Goal: Information Seeking & Learning: Find specific fact

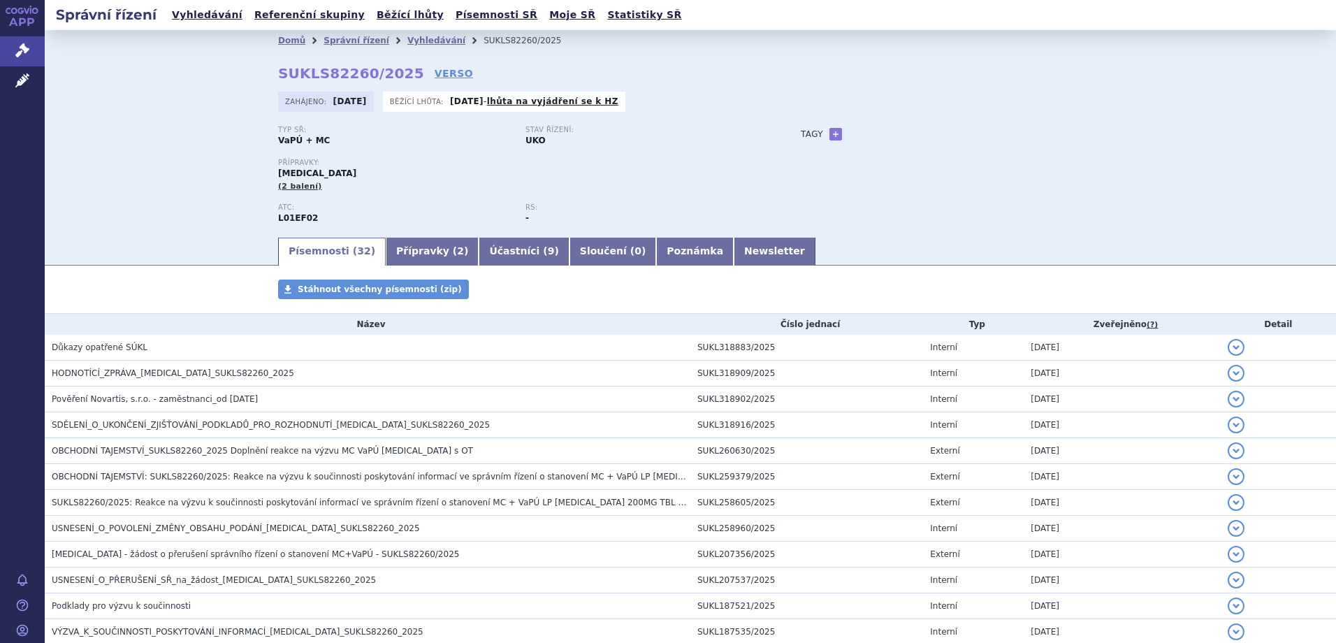
scroll to position [70, 0]
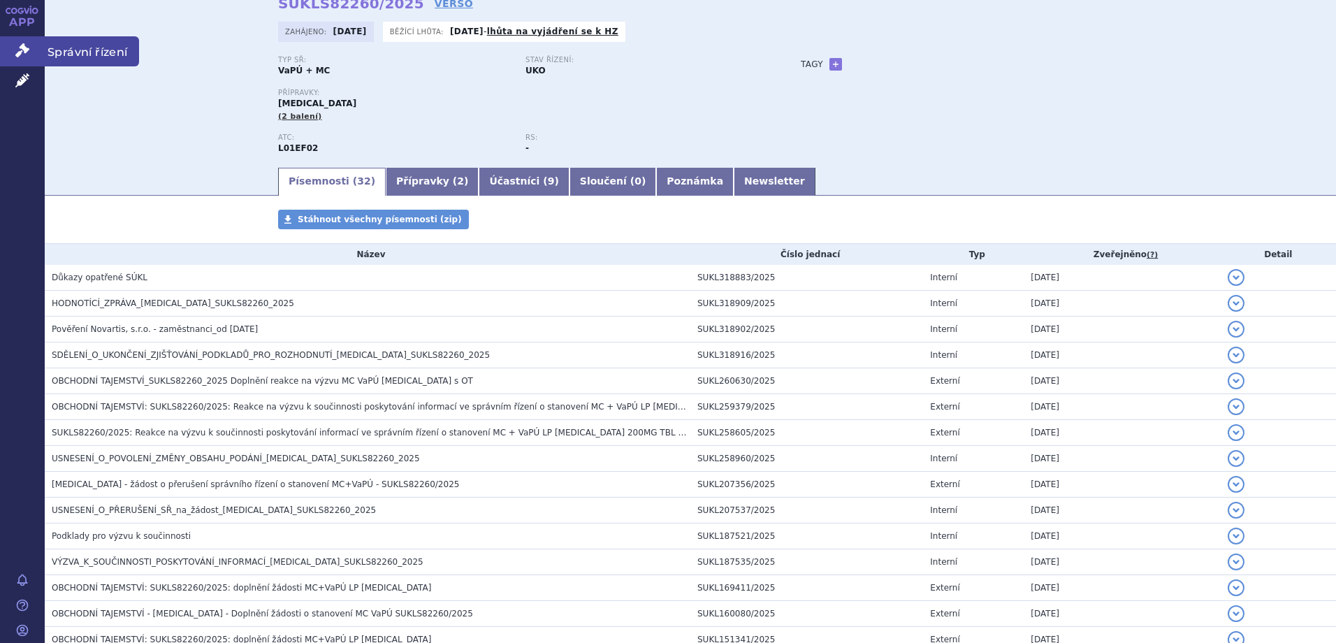
click at [30, 45] on link "Správní řízení" at bounding box center [22, 50] width 45 height 29
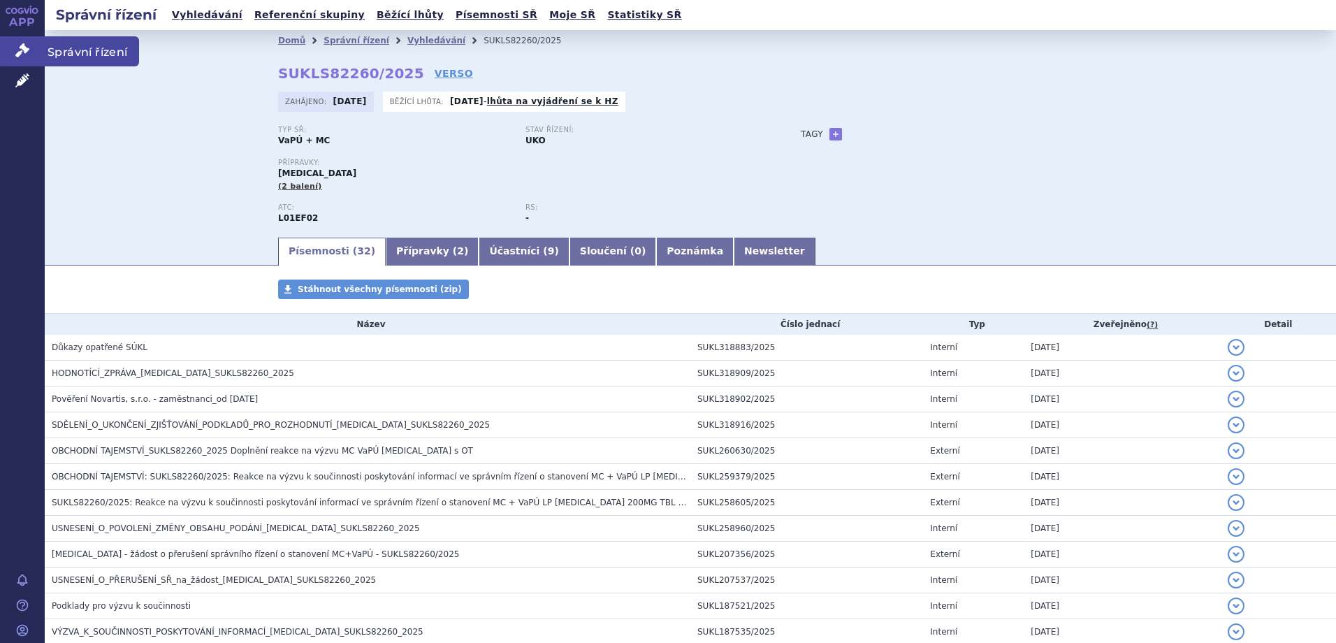
click at [27, 43] on icon at bounding box center [22, 50] width 14 height 14
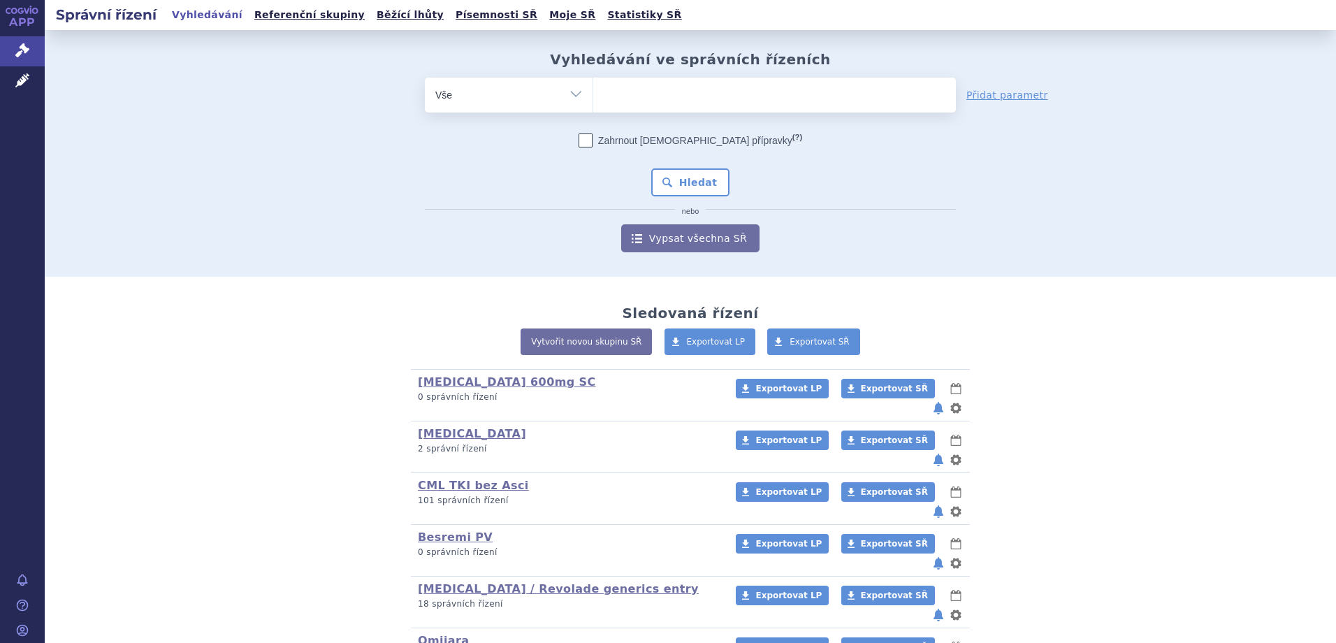
click at [647, 95] on ul at bounding box center [774, 92] width 363 height 29
click at [593, 95] on select at bounding box center [593, 94] width 1 height 35
type input "jaka"
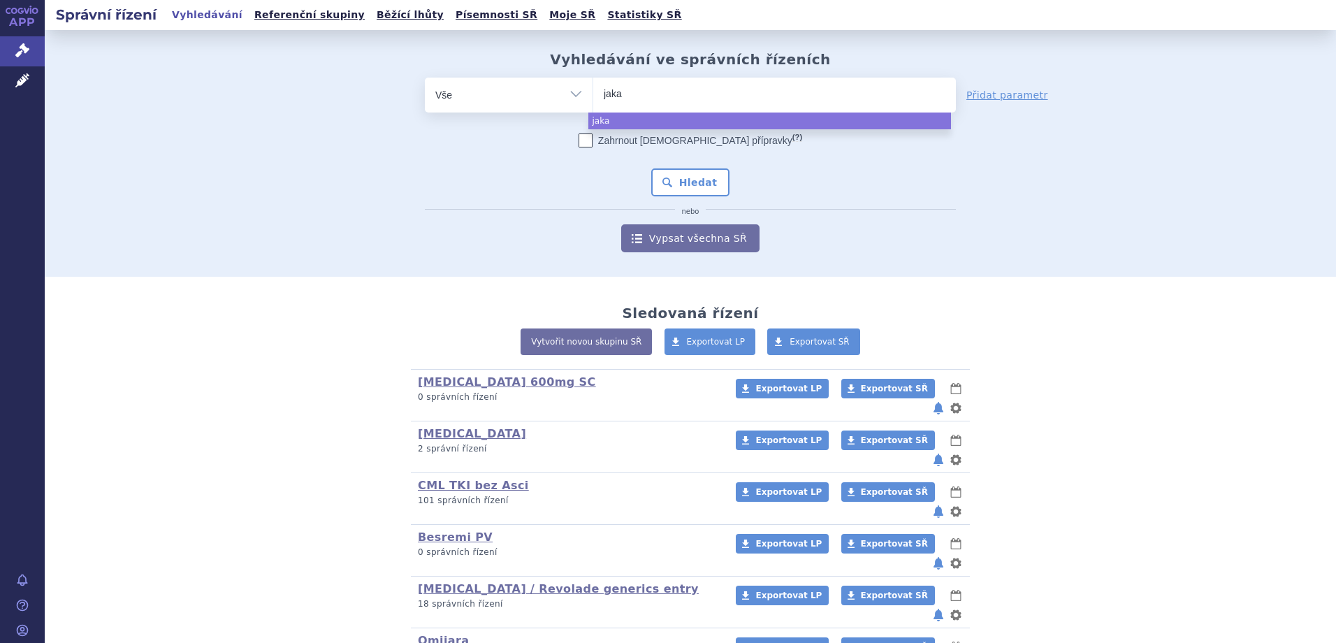
type input "jakav"
type input "jakavi"
select select "jakavi"
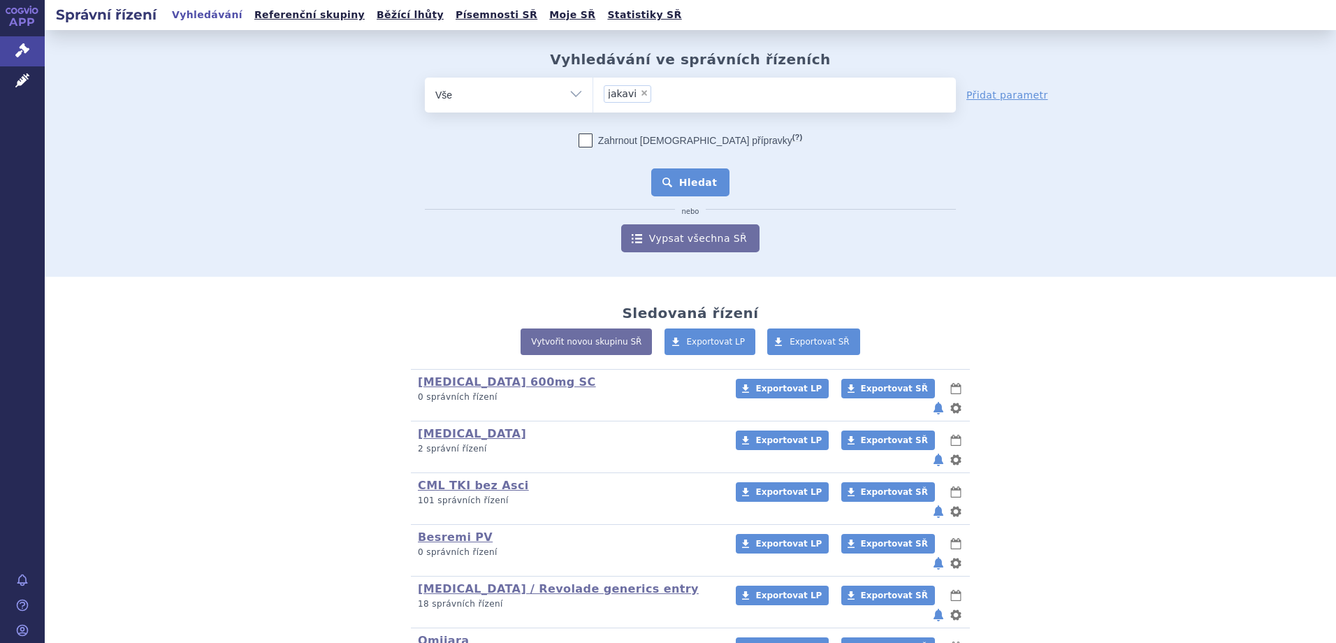
click at [711, 188] on button "Hledat" at bounding box center [690, 182] width 79 height 28
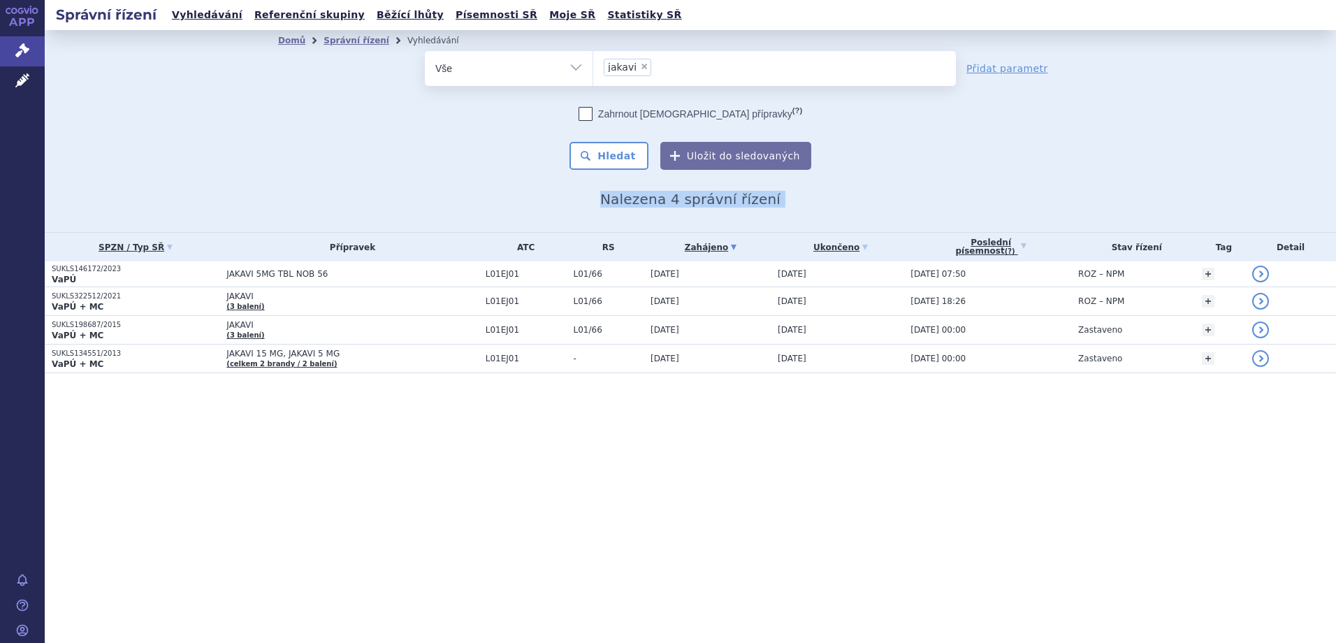
drag, startPoint x: 554, startPoint y: 228, endPoint x: 601, endPoint y: 395, distance: 172.8
click at [601, 395] on section "Domů Správní řízení Vyhledávání Vyhledávání ve správních řízeních odstranit Vše" at bounding box center [690, 229] width 1291 height 399
drag, startPoint x: 601, startPoint y: 395, endPoint x: 417, endPoint y: 171, distance: 289.4
click at [417, 171] on section "Domů Správní řízení Vyhledávání Vyhledávání ve správních řízeních odstranit Vše" at bounding box center [690, 229] width 1291 height 399
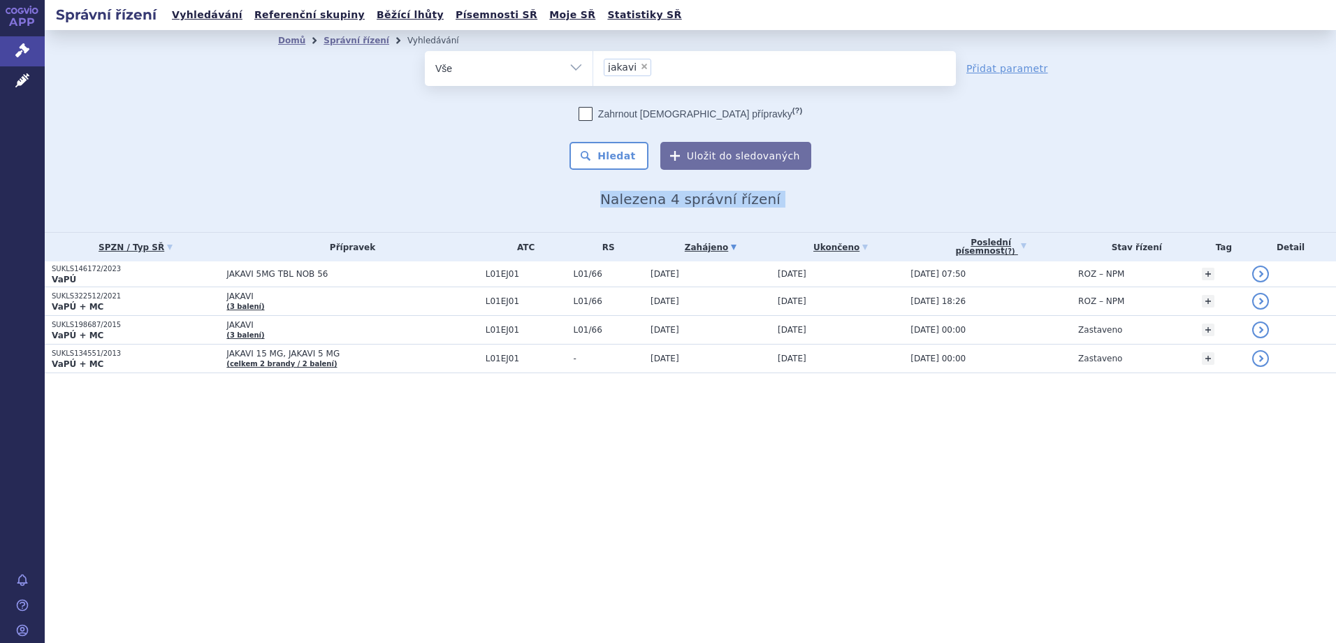
click at [417, 171] on div "Domů Správní řízení Vyhledávání Vyhledávání ve správních řízeních odstranit Vše…" at bounding box center [690, 129] width 880 height 157
click at [410, 171] on div "Domů Správní řízení Vyhledávání Vyhledávání ve správních řízeních odstranit Vše…" at bounding box center [690, 129] width 880 height 157
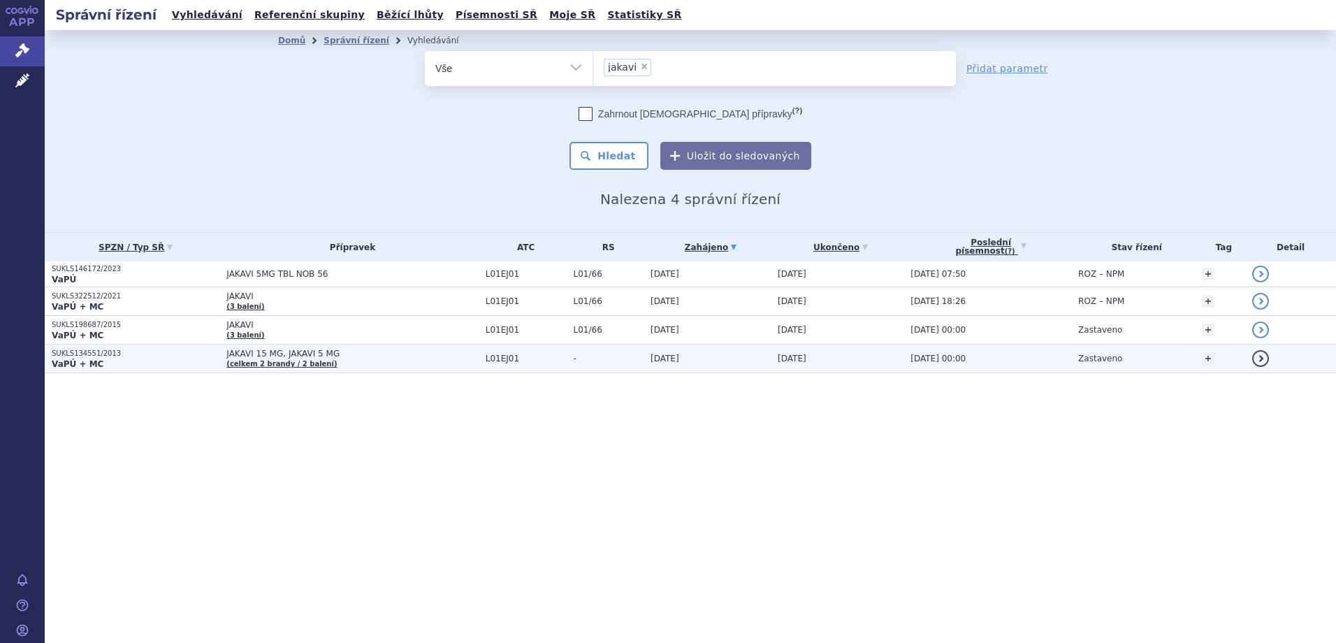
click at [405, 361] on td "JAKAVI 15 MG, JAKAVI 5 MG (celkem 2 brandy / 2 balení)" at bounding box center [348, 358] width 259 height 29
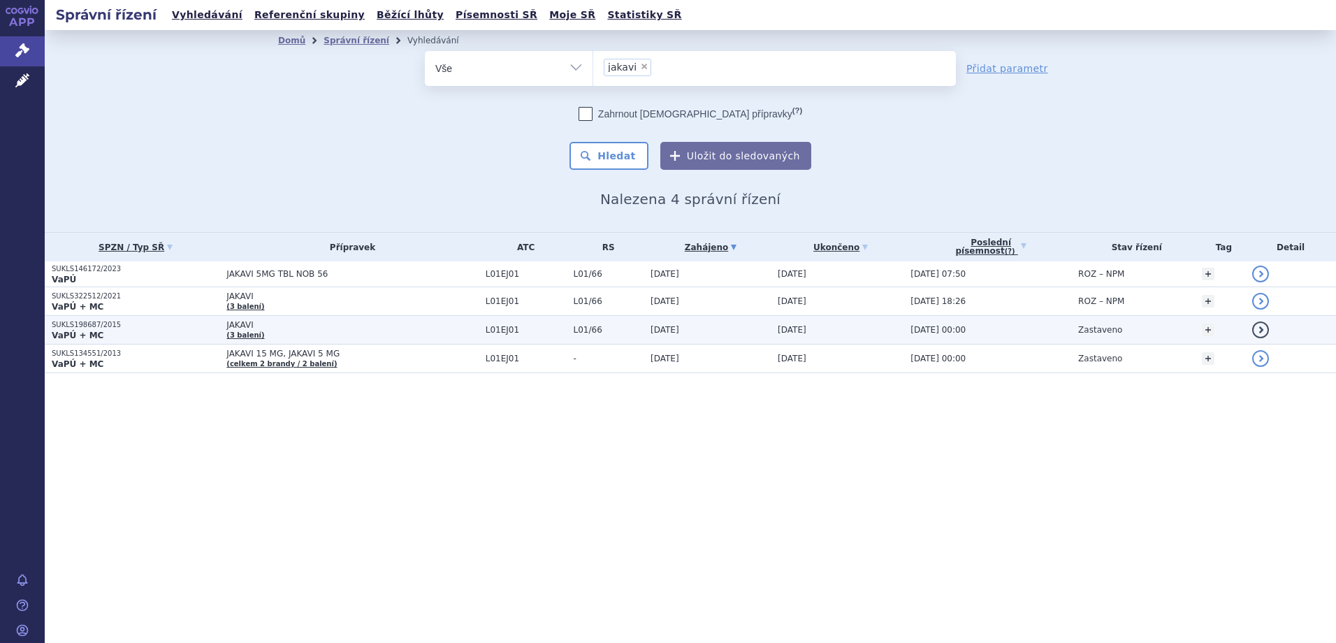
click at [370, 334] on td "JAKAVI (3 balení)" at bounding box center [348, 330] width 259 height 29
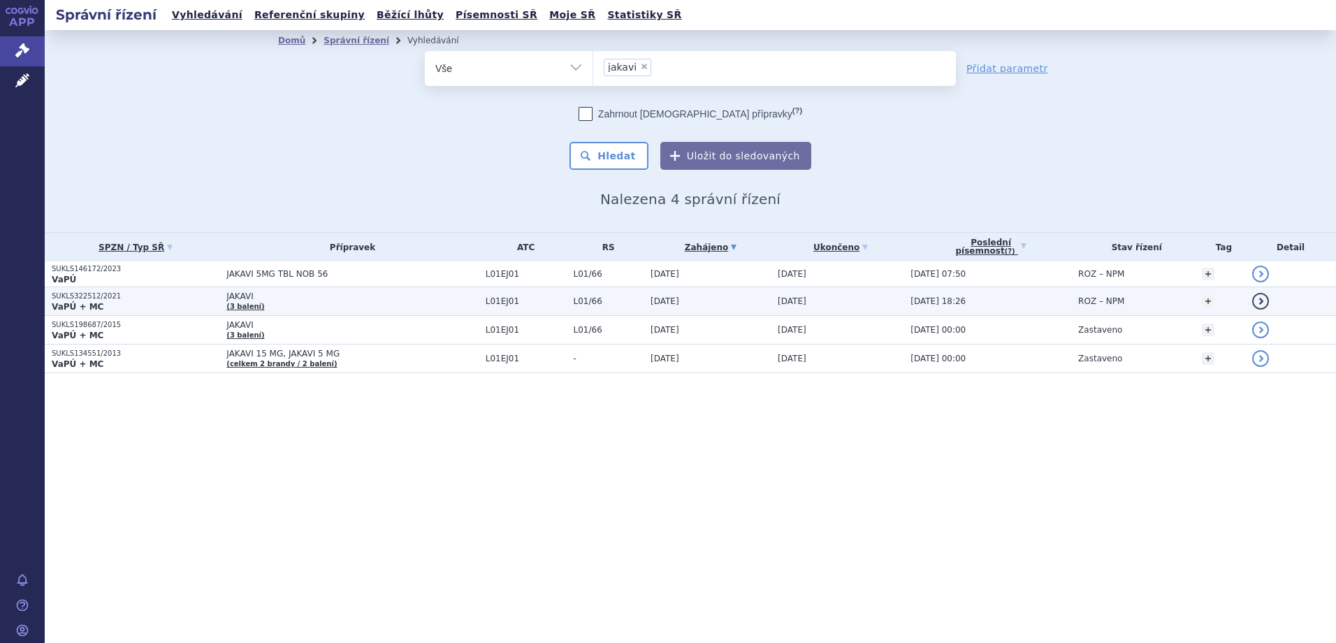
click at [325, 303] on td "JAKAVI (3 balení)" at bounding box center [348, 301] width 259 height 29
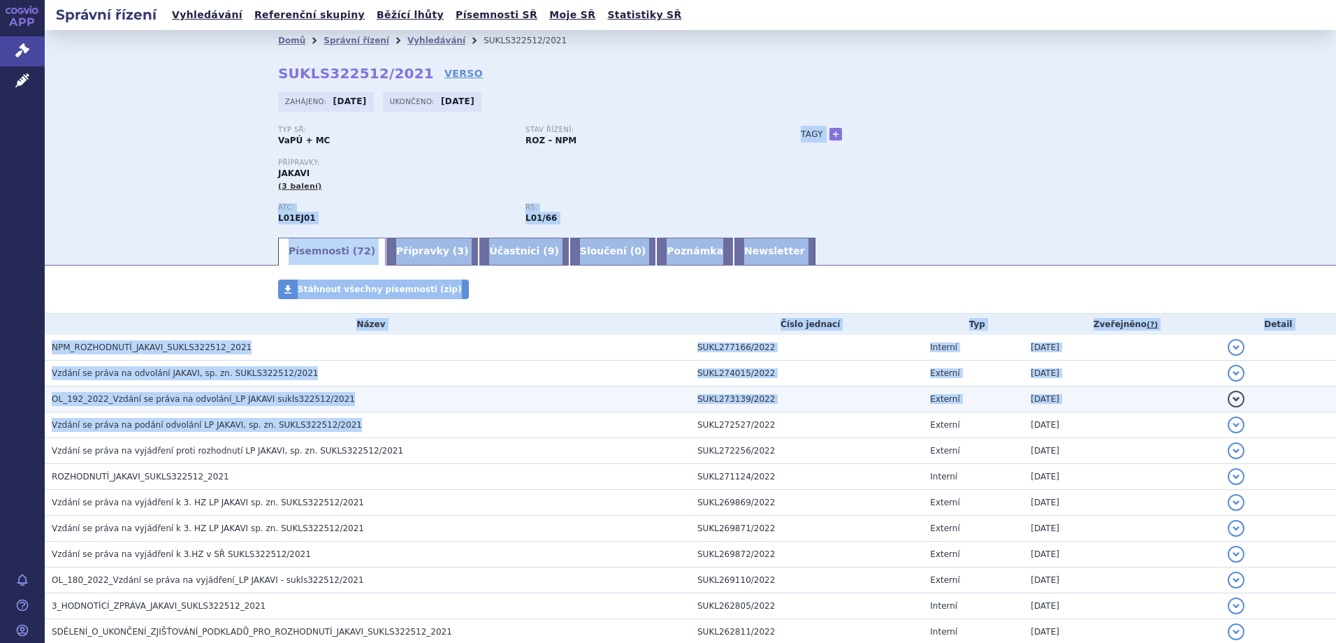
drag, startPoint x: 167, startPoint y: 205, endPoint x: 688, endPoint y: 397, distance: 555.3
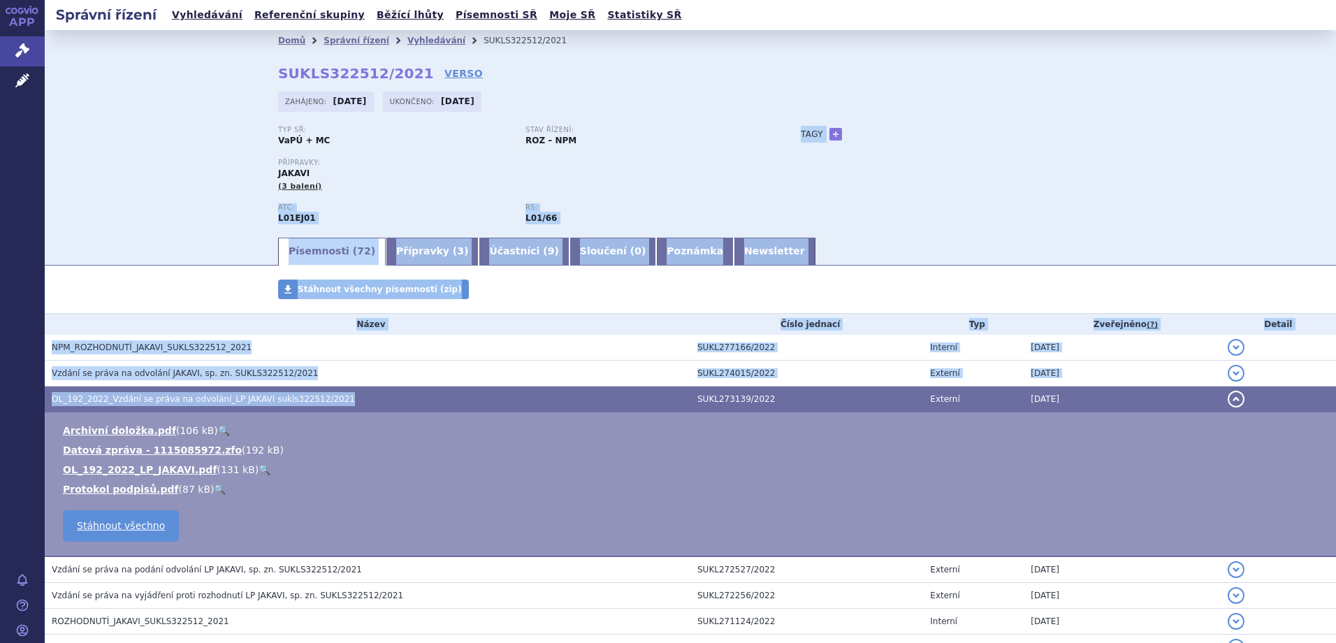
drag, startPoint x: 688, startPoint y: 397, endPoint x: 806, endPoint y: 253, distance: 185.7
click at [801, 252] on ul "Písemnosti ( 72 ) Přípravky ( 3 ) Účastníci ( 9 ) Sloučení ( 0 ) Poznámka Newsl…" at bounding box center [690, 250] width 825 height 29
click at [932, 212] on div "Typ SŘ: VaPÚ + MC Stav řízení: ROZ – NPM Přípravky: JAKAVI (3 balení) ATC: L01E…" at bounding box center [690, 181] width 825 height 110
